Goal: Task Accomplishment & Management: Complete application form

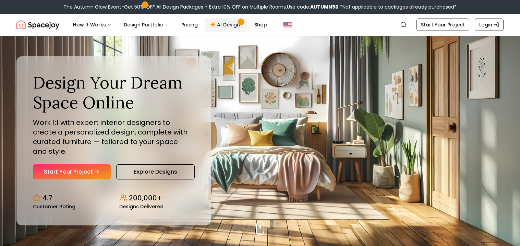
click at [224, 26] on link "AI Design" at bounding box center [226, 25] width 43 height 14
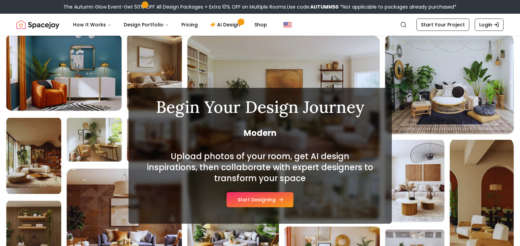
click at [272, 205] on button "Start Designing" at bounding box center [260, 199] width 67 height 15
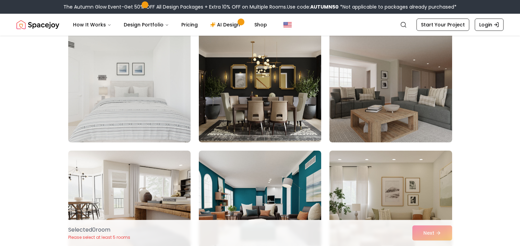
scroll to position [417, 0]
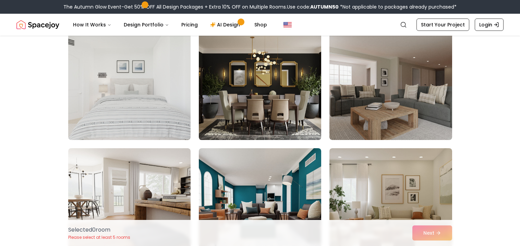
click at [286, 107] on img at bounding box center [260, 84] width 129 height 115
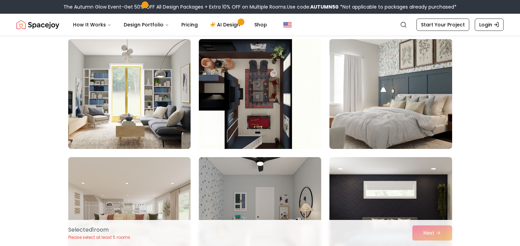
scroll to position [765, 0]
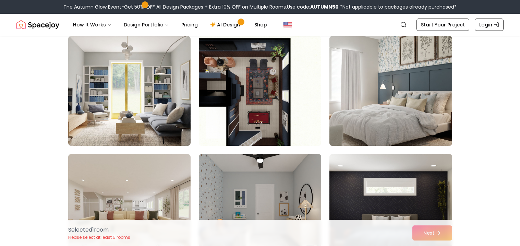
click at [371, 131] on img at bounding box center [390, 90] width 129 height 115
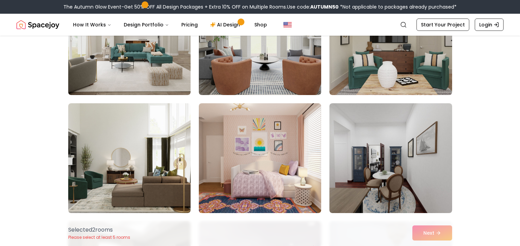
scroll to position [3645, 0]
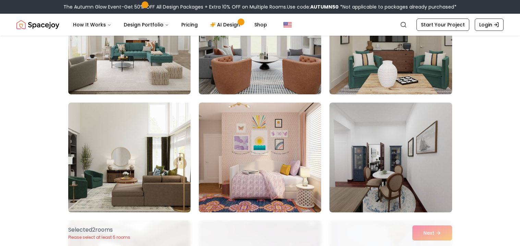
click at [265, 168] on img at bounding box center [260, 157] width 129 height 115
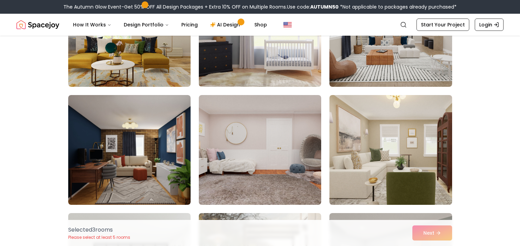
scroll to position [3293, 0]
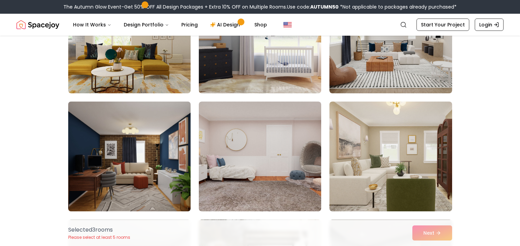
click at [146, 173] on img at bounding box center [129, 156] width 129 height 115
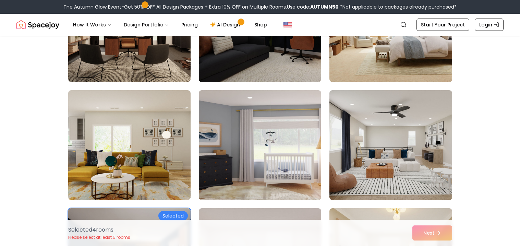
scroll to position [3185, 0]
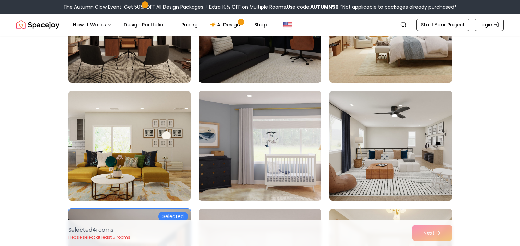
click at [299, 172] on img at bounding box center [260, 145] width 129 height 115
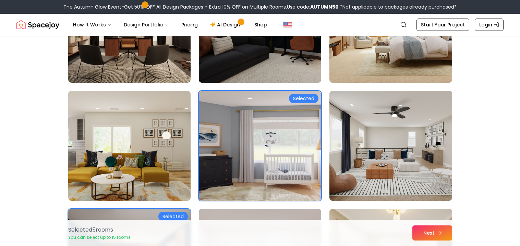
click at [440, 232] on icon at bounding box center [441, 232] width 2 height 3
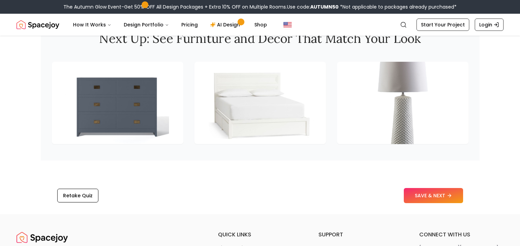
scroll to position [942, 0]
click at [422, 193] on button "SAVE & NEXT" at bounding box center [433, 194] width 59 height 15
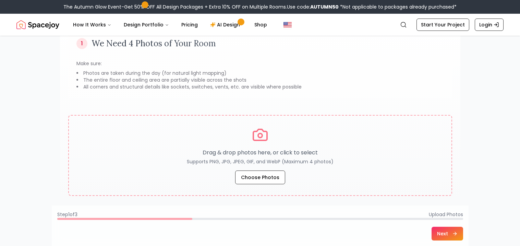
scroll to position [63, 0]
click at [308, 107] on div "1 We Need 4 Photos of Your Room Make sure: Photos are taken during the day (for…" at bounding box center [260, 113] width 400 height 182
